Goal: Browse casually: Explore the website without a specific task or goal

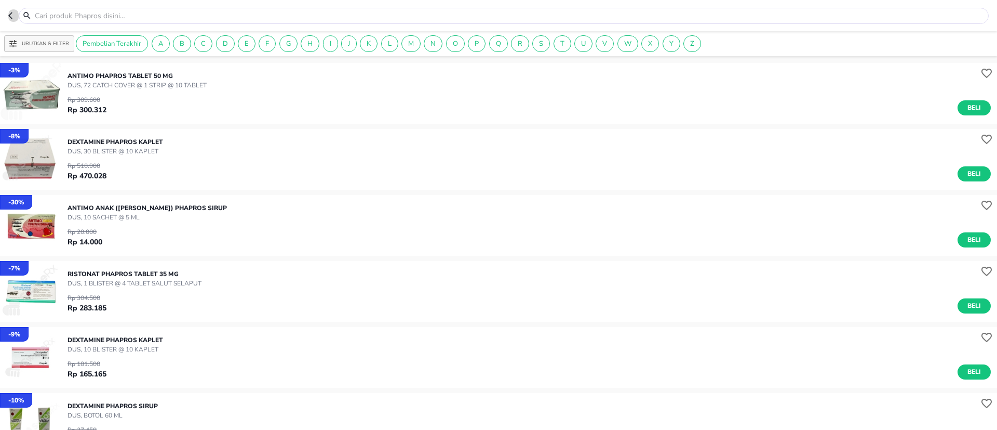
click at [11, 19] on icon "button" at bounding box center [12, 15] width 8 height 8
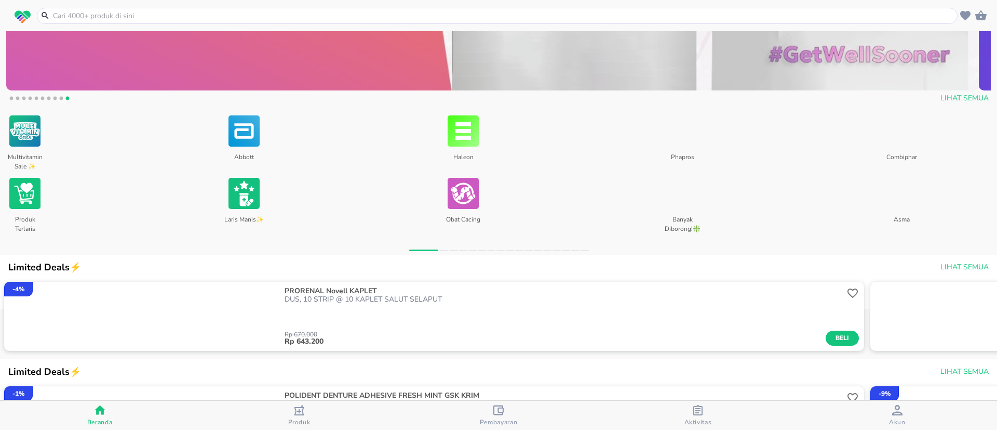
scroll to position [475, 0]
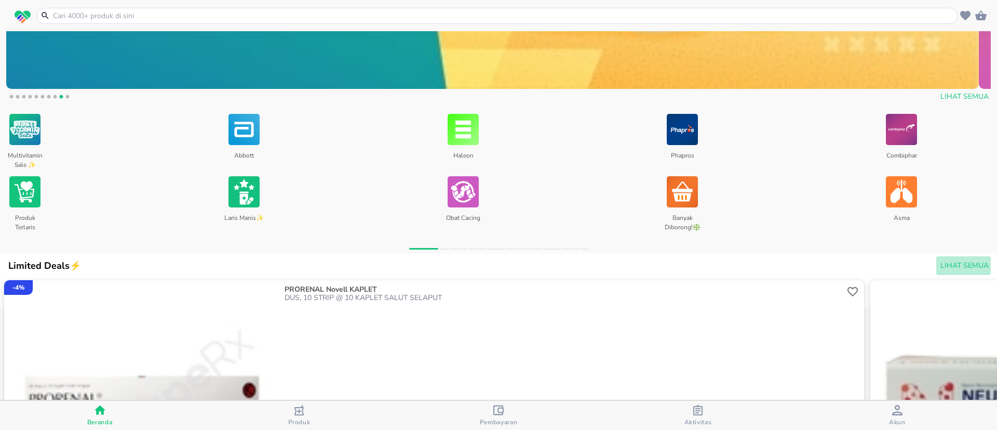
click at [949, 265] on span "Lihat Semua" at bounding box center [965, 265] width 48 height 13
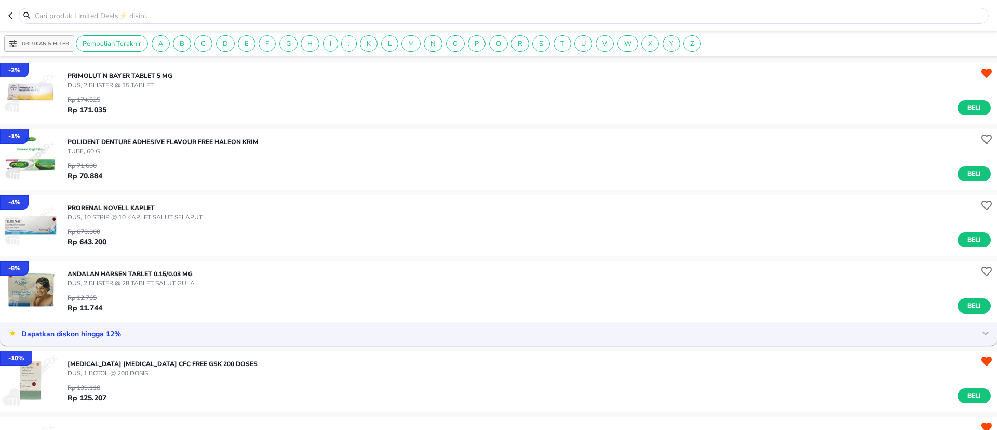
click at [12, 16] on icon "button" at bounding box center [12, 15] width 8 height 8
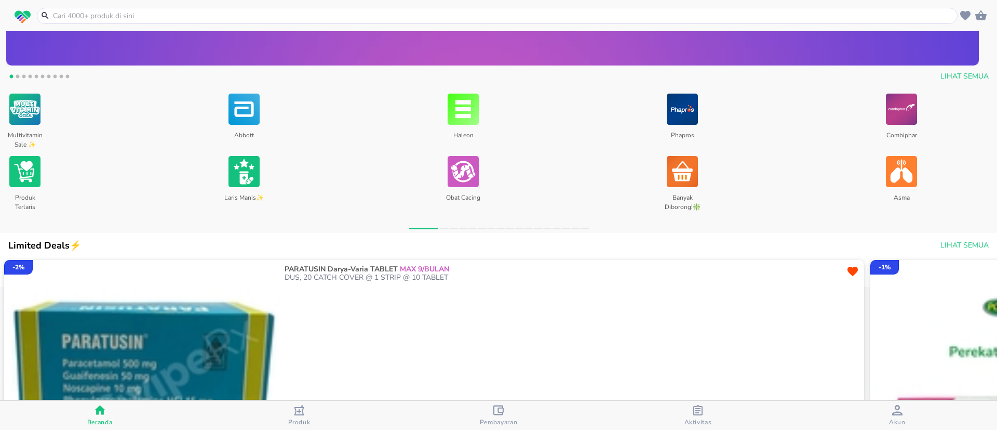
scroll to position [498, 0]
click at [942, 73] on span "Lihat Semua" at bounding box center [965, 77] width 48 height 13
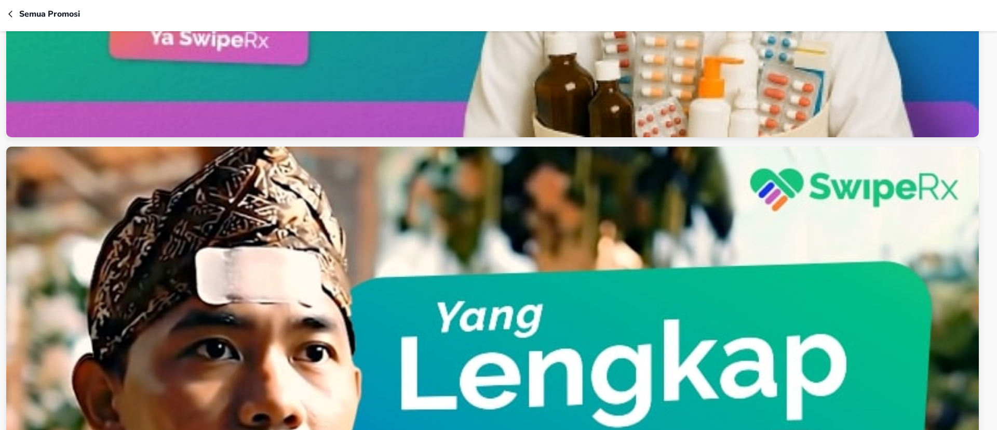
scroll to position [1324, 0]
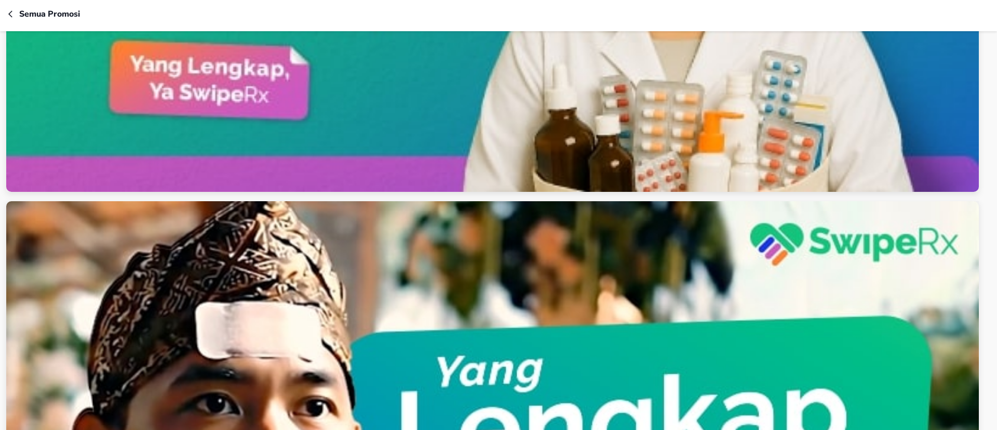
click at [4, 10] on header "Semua Promosi" at bounding box center [498, 15] width 997 height 31
click at [9, 14] on icon "button" at bounding box center [10, 13] width 4 height 7
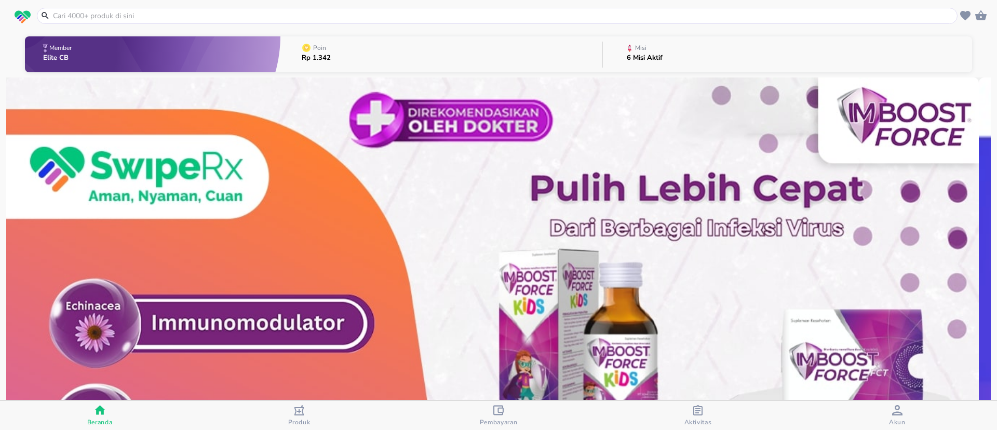
drag, startPoint x: 939, startPoint y: 4, endPoint x: 549, endPoint y: 30, distance: 390.9
click at [549, 30] on header at bounding box center [498, 15] width 997 height 31
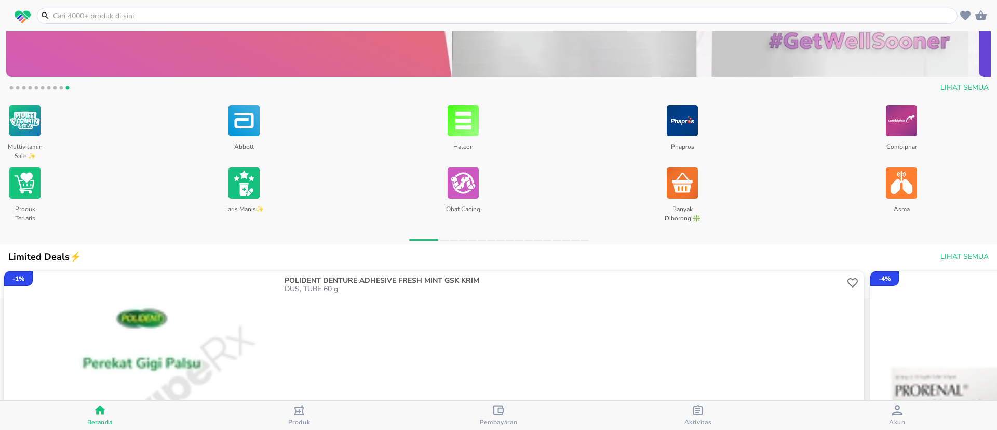
scroll to position [491, 0]
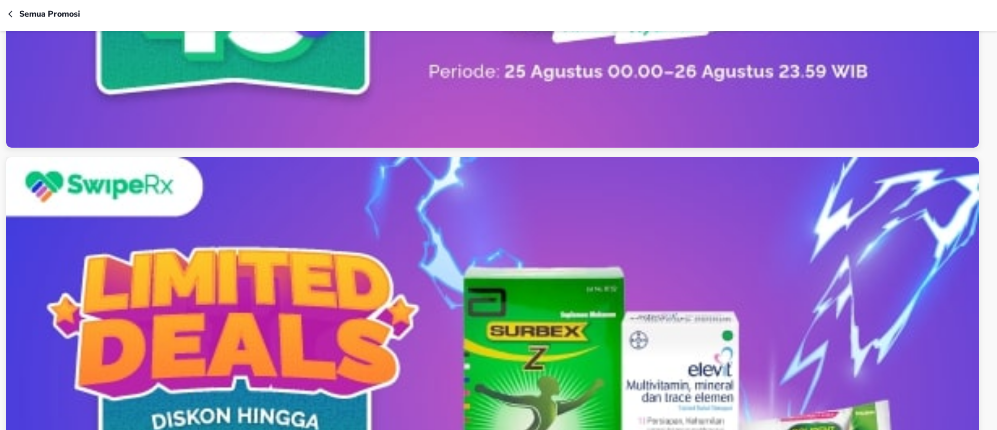
scroll to position [383, 0]
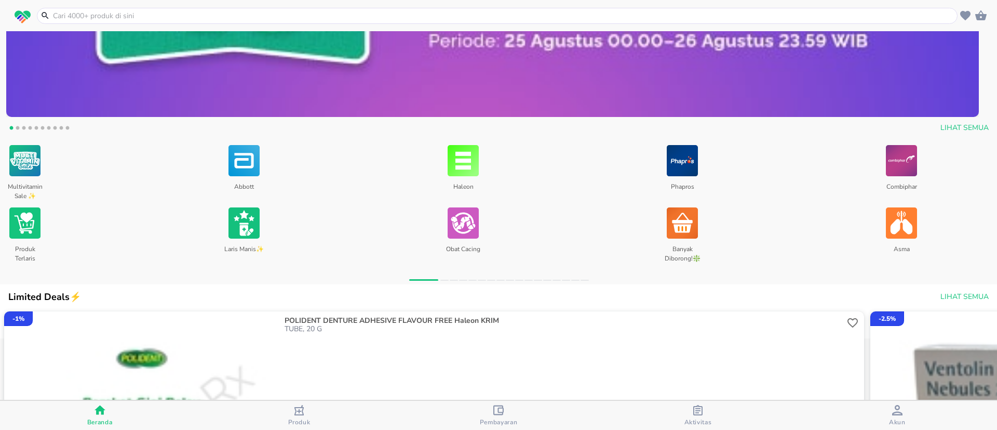
scroll to position [444, 0]
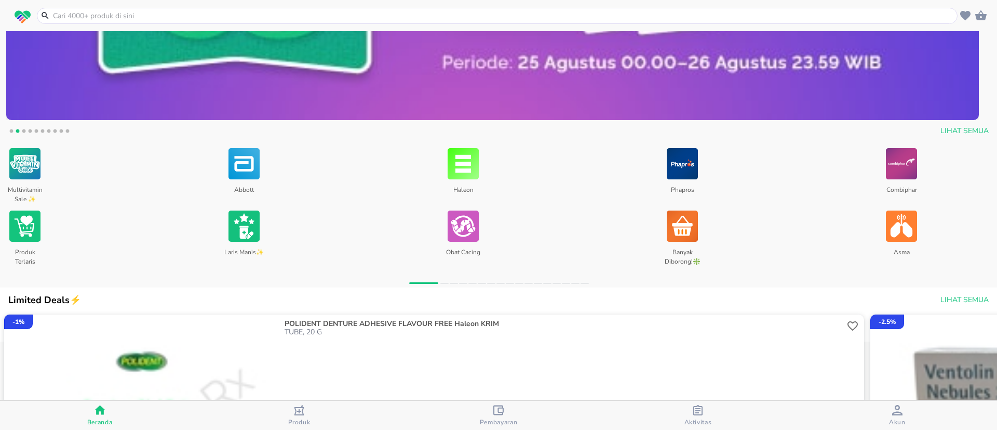
click at [551, 219] on div "Haleon Obat Cacing" at bounding box center [547, 207] width 219 height 122
